Goal: Information Seeking & Learning: Learn about a topic

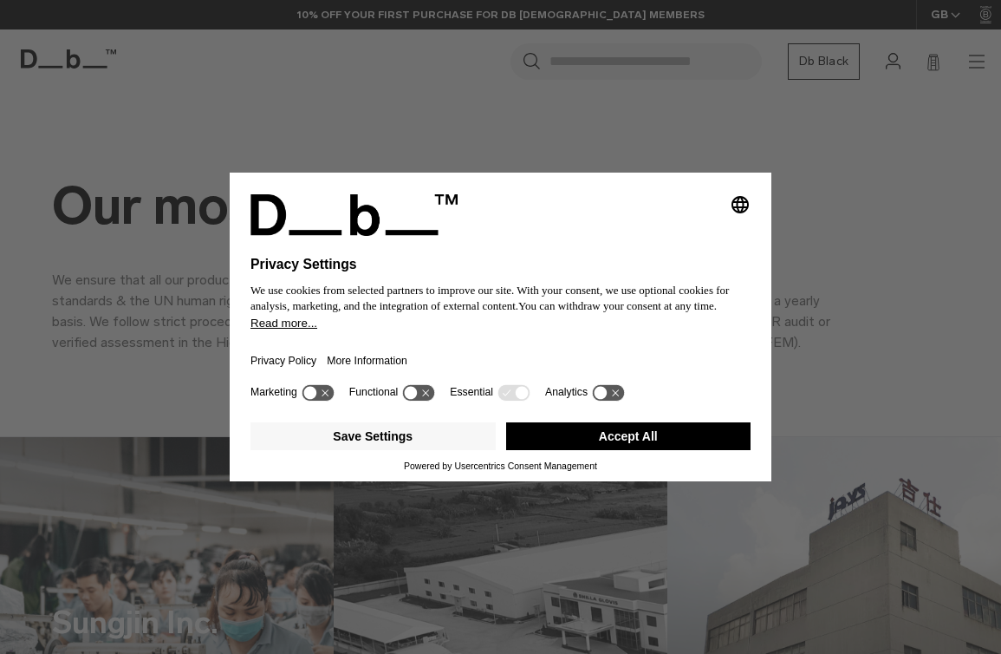
click at [655, 440] on button "Accept All" at bounding box center [628, 436] width 245 height 28
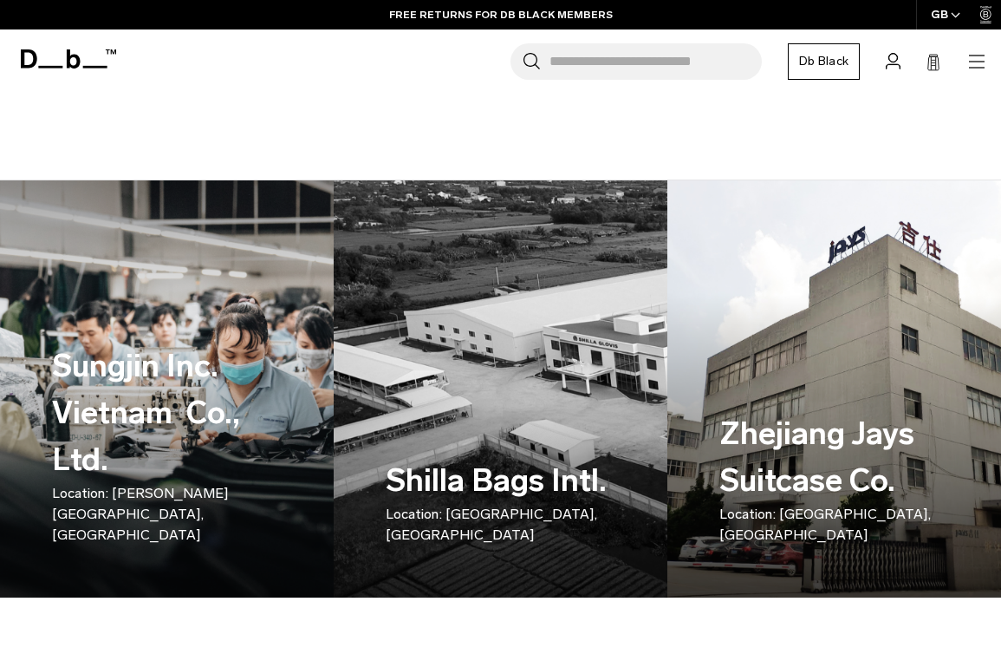
scroll to position [259, 0]
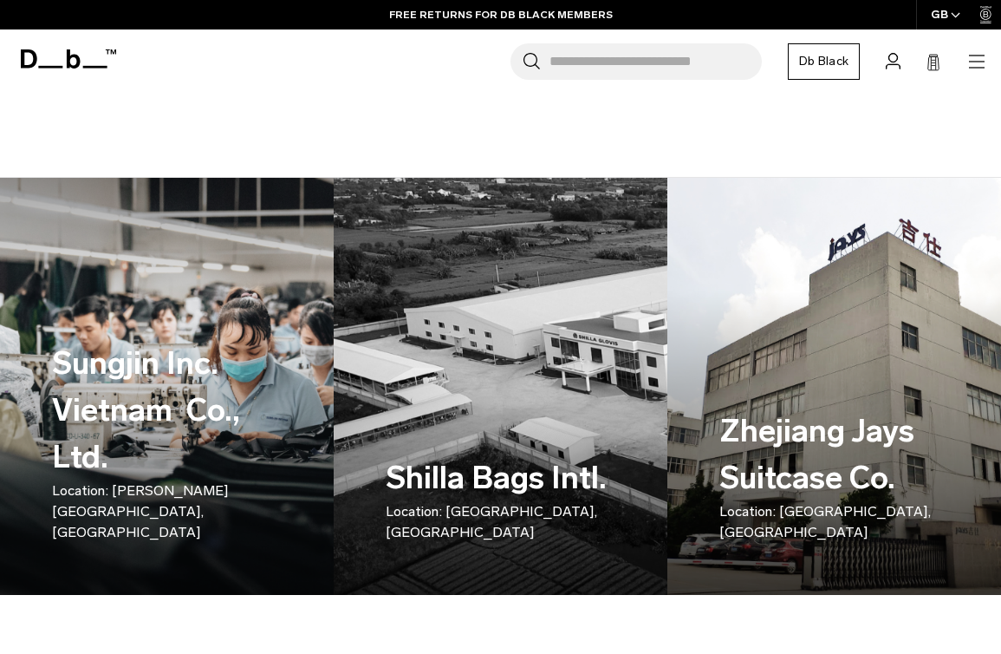
click at [171, 528] on p "Location: [PERSON_NAME][GEOGRAPHIC_DATA], [GEOGRAPHIC_DATA]" at bounding box center [167, 511] width 230 height 62
click at [172, 436] on h3 "Sungjin Inc. Vietnam  Co., Ltd. Location: [PERSON_NAME][GEOGRAPHIC_DATA], [GEOG…" at bounding box center [167, 441] width 230 height 203
click at [113, 472] on h3 "Sungjin Inc. Vietnam  Co., Ltd. Location: [PERSON_NAME][GEOGRAPHIC_DATA], [GEOG…" at bounding box center [167, 441] width 230 height 203
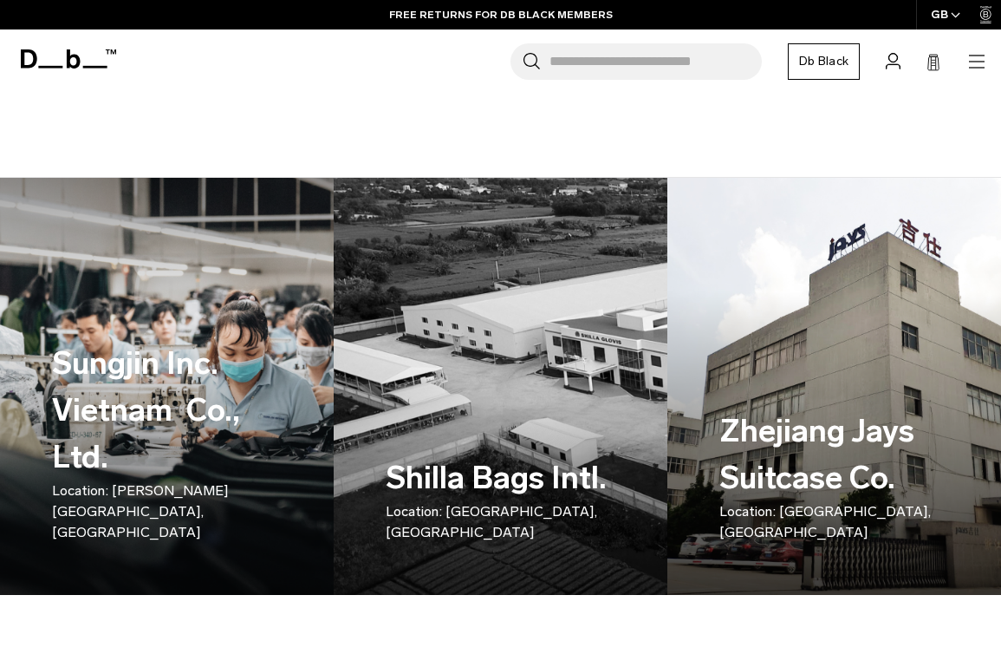
click at [497, 479] on h3 "Shilla Bags Intl. Location: [GEOGRAPHIC_DATA], [GEOGRAPHIC_DATA]" at bounding box center [501, 498] width 230 height 88
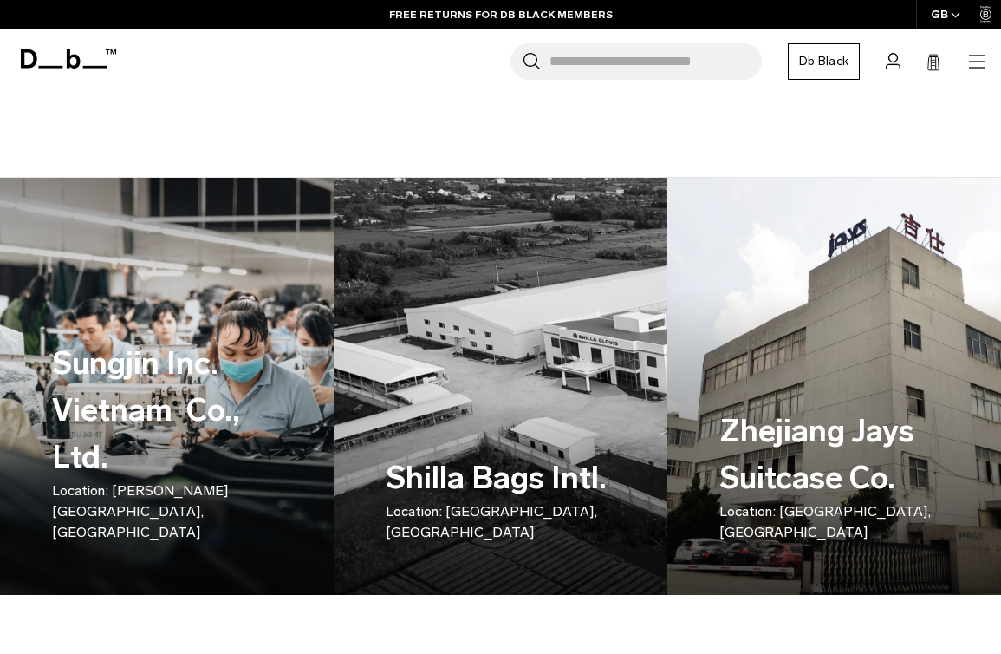
click at [876, 427] on h3 "Zhejiang Jays Suitcase Co. Location: [GEOGRAPHIC_DATA], [GEOGRAPHIC_DATA]" at bounding box center [835, 474] width 230 height 135
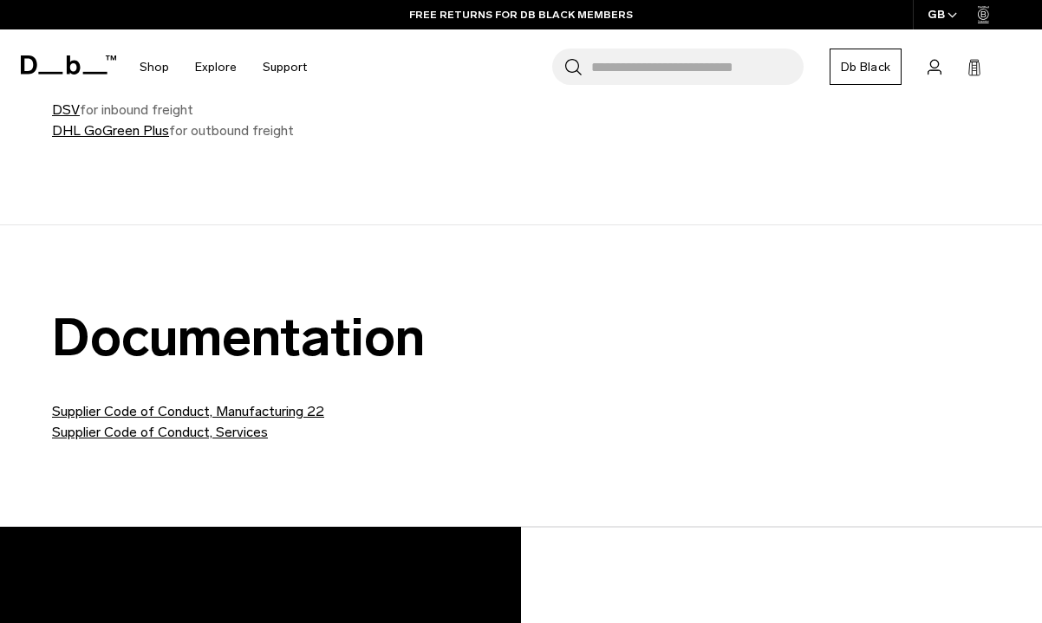
scroll to position [0, 0]
